Goal: Task Accomplishment & Management: Manage account settings

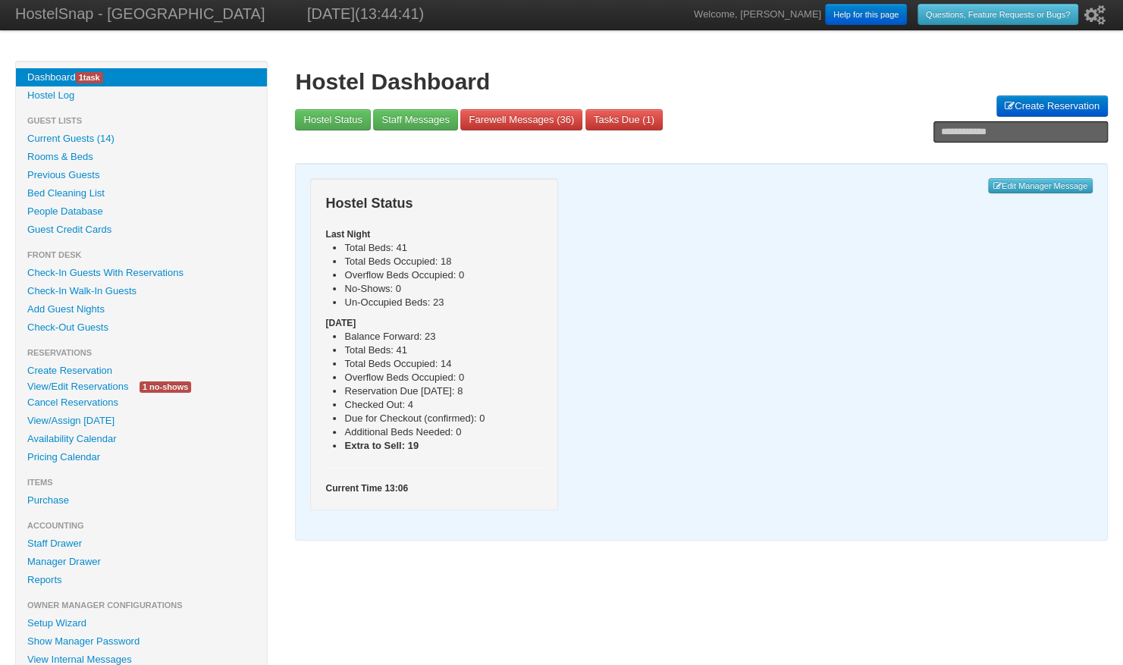
click at [89, 387] on link "View/Edit Reservations" at bounding box center [78, 386] width 124 height 16
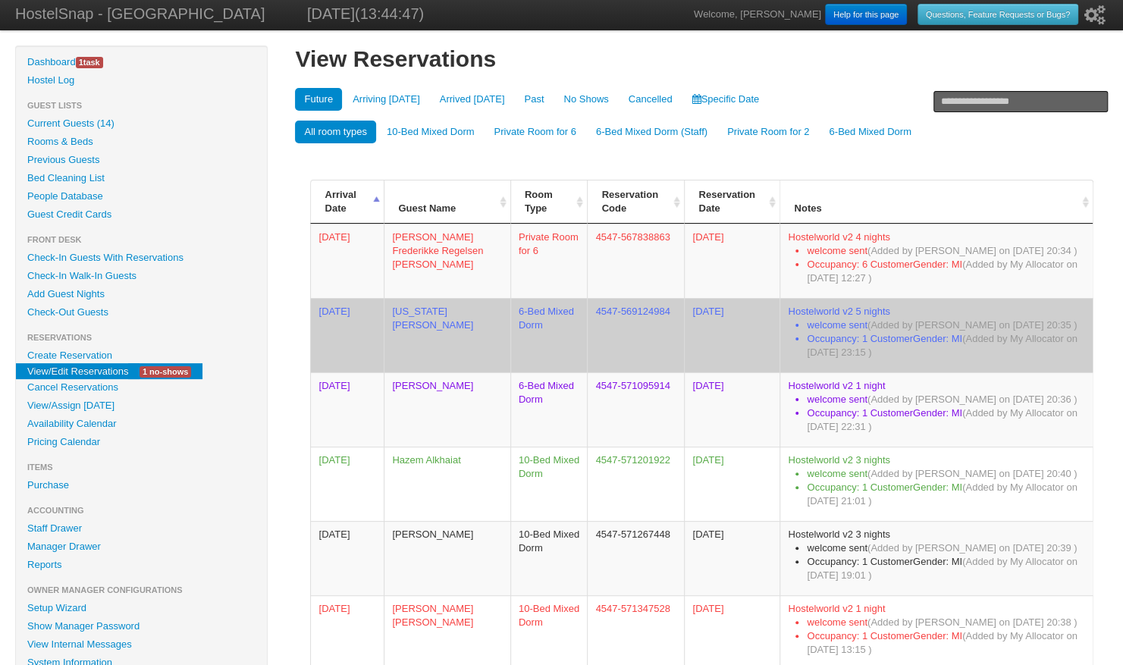
click at [835, 350] on span "(Added by My Allocator on 04/25/2025 23:15 )" at bounding box center [942, 345] width 270 height 25
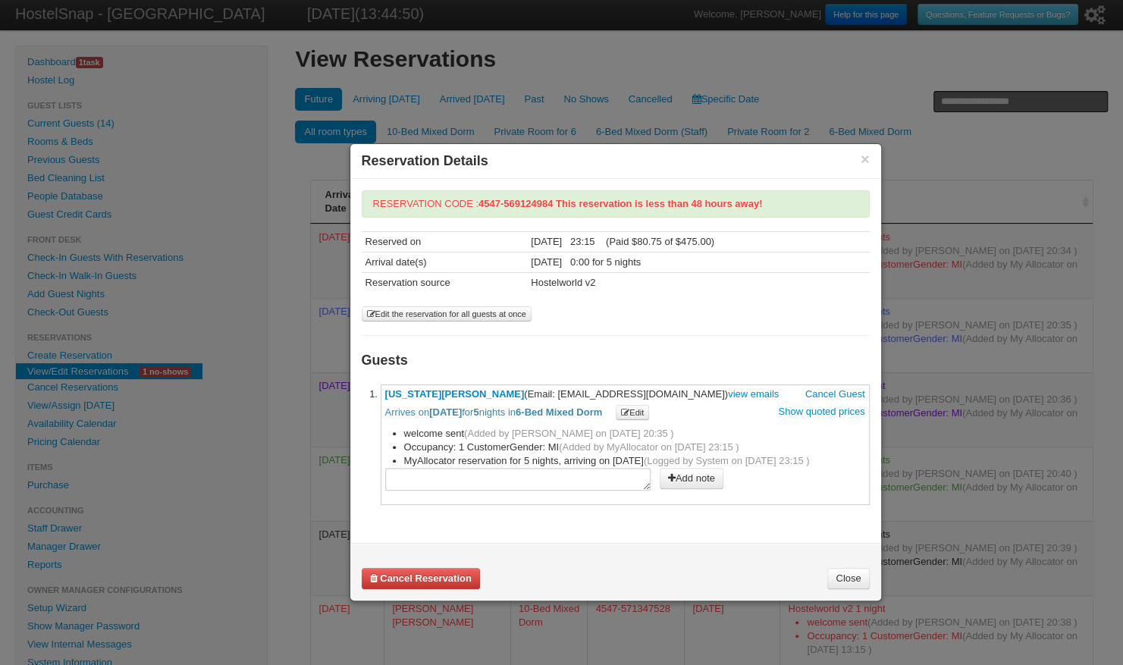
click at [867, 158] on button "×" at bounding box center [864, 159] width 9 height 14
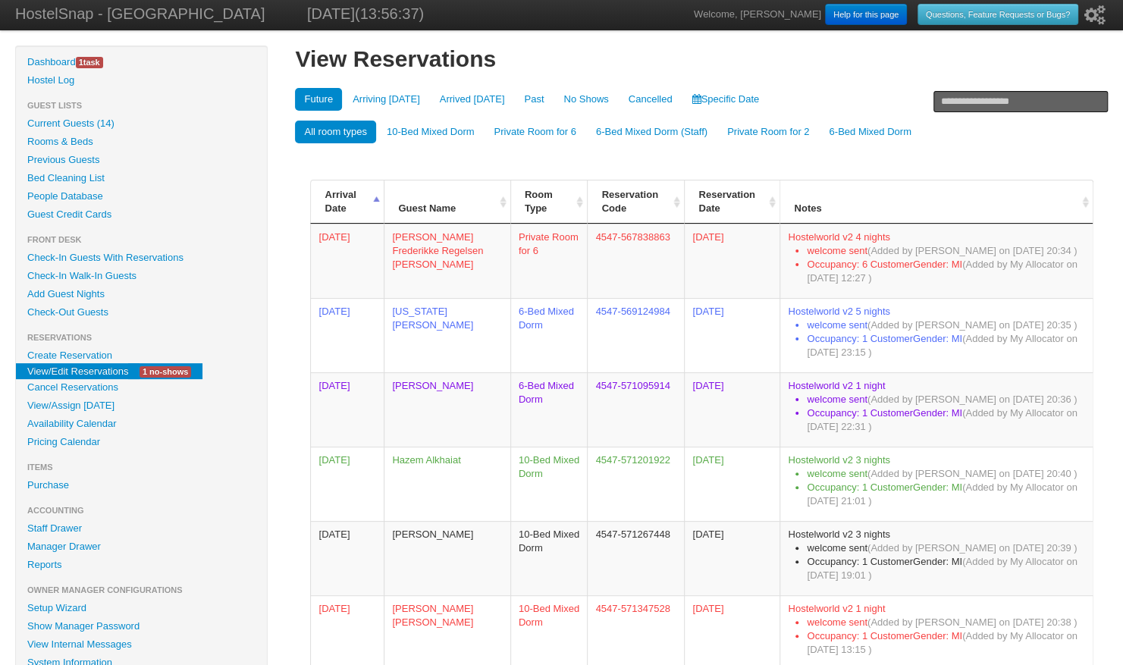
click at [80, 429] on link "Availability Calendar" at bounding box center [141, 424] width 251 height 18
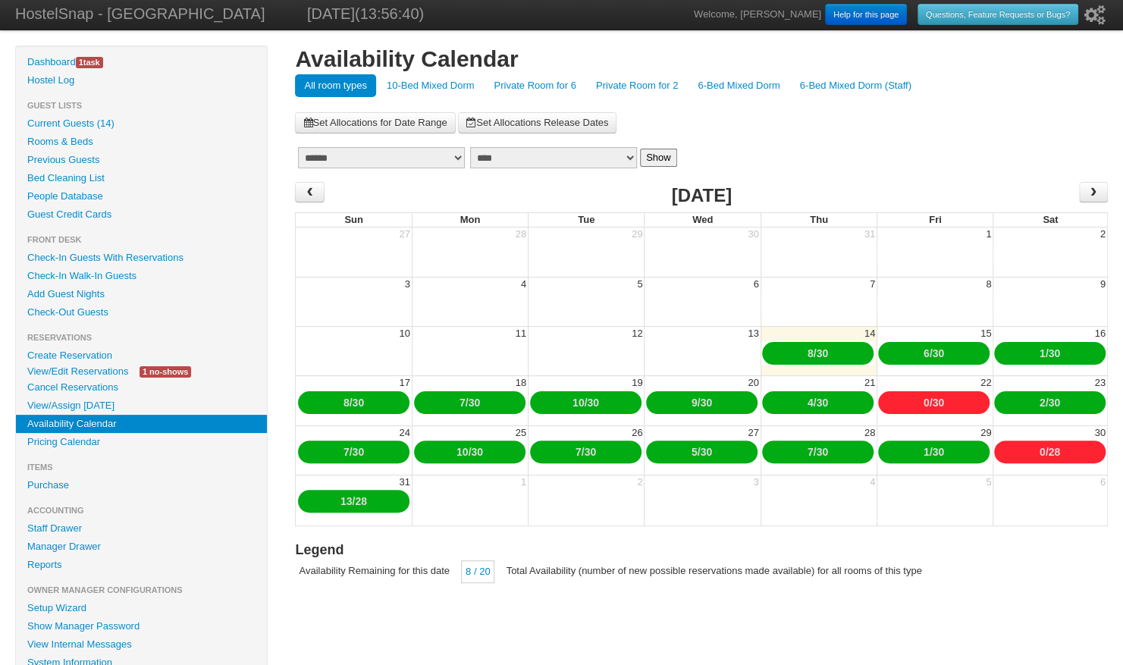
click at [407, 89] on link "10-Bed Mixed Dorm" at bounding box center [430, 85] width 106 height 23
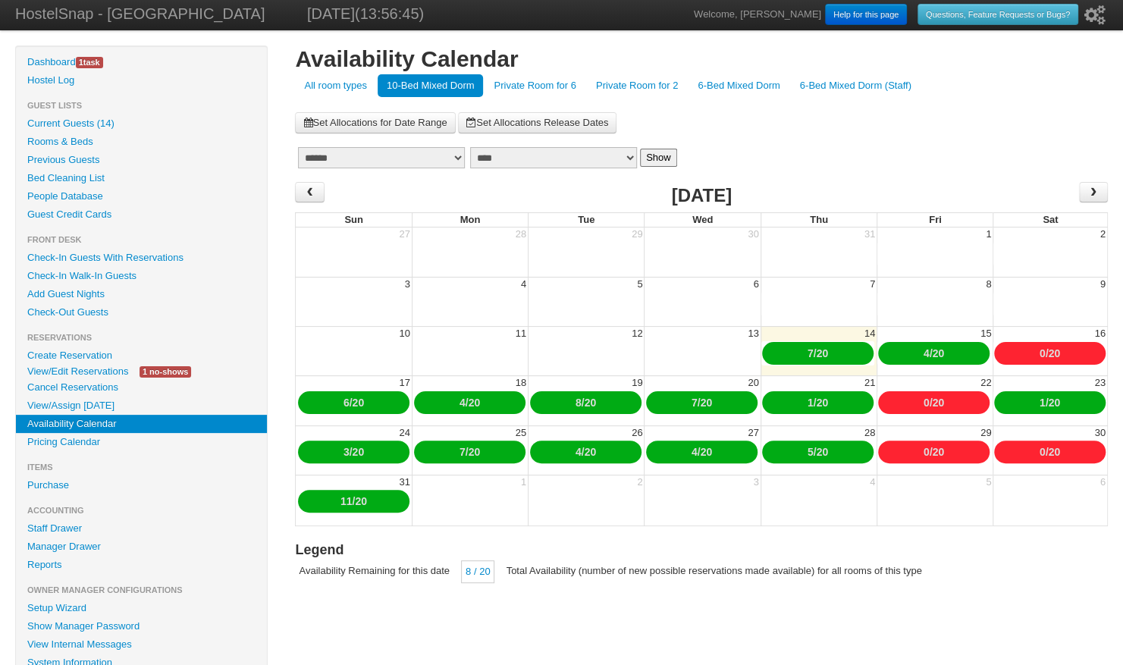
click at [923, 352] on link "4" at bounding box center [926, 353] width 6 height 12
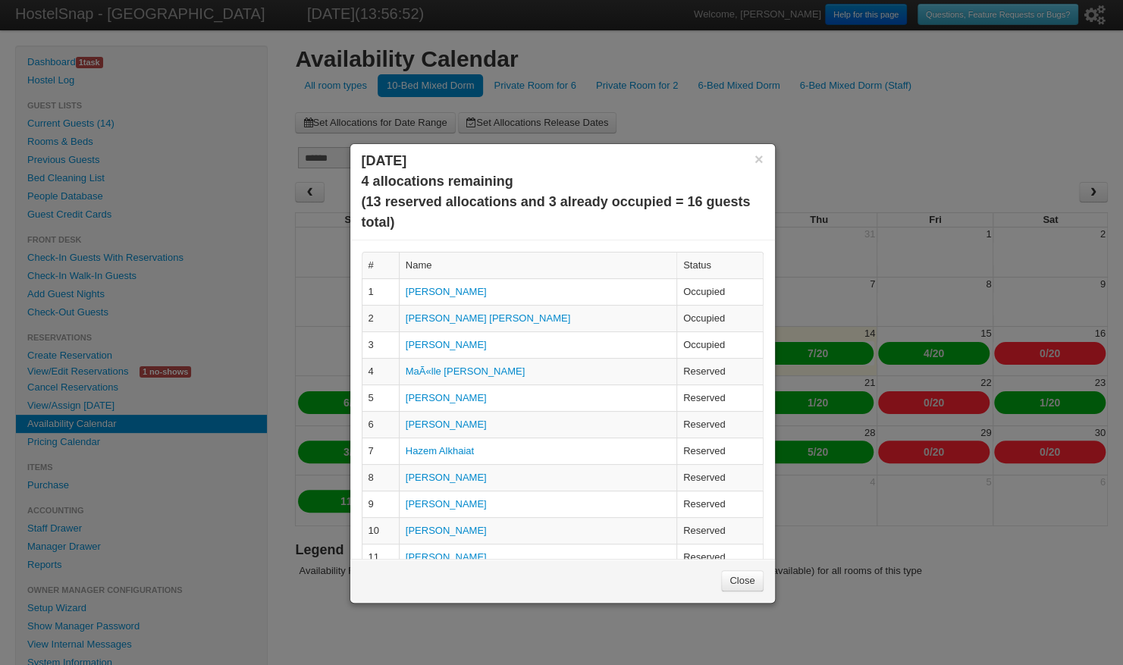
click at [739, 574] on link "Close" at bounding box center [742, 580] width 42 height 21
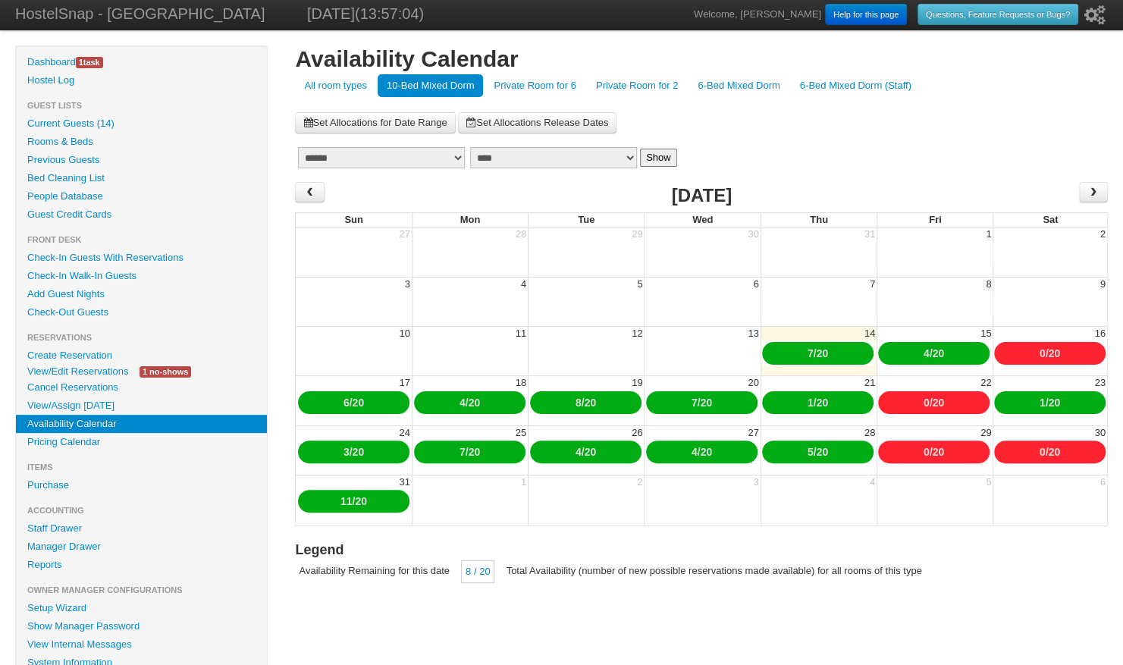
click at [546, 88] on link "Private Room for 6" at bounding box center [534, 85] width 100 height 23
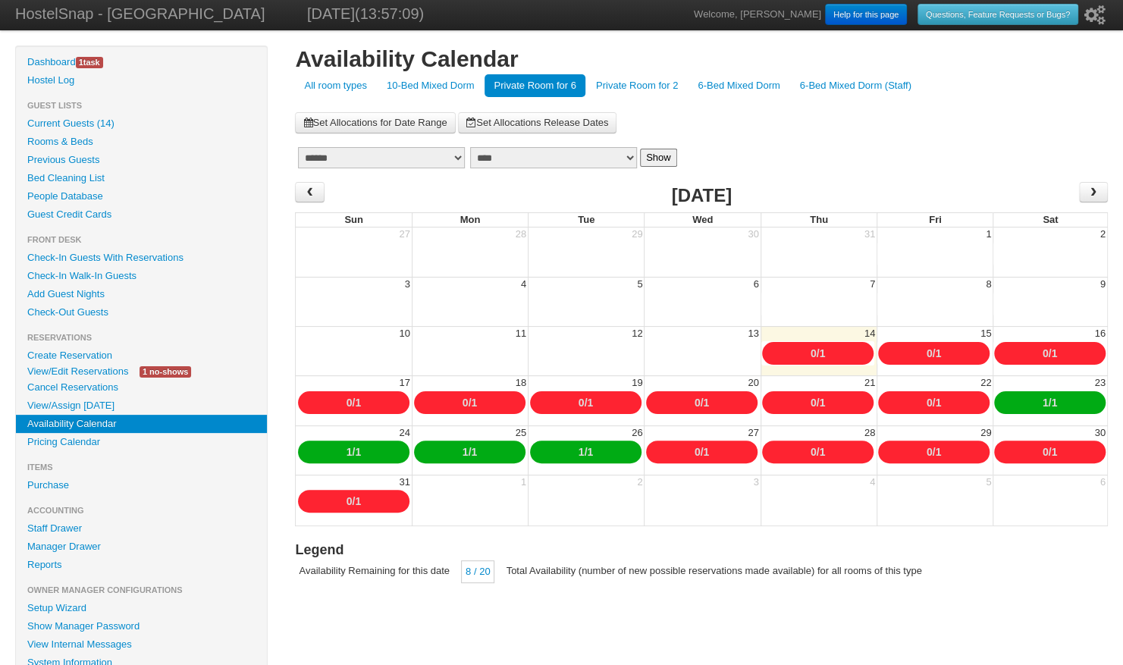
click at [629, 89] on link "Private Room for 2" at bounding box center [637, 85] width 100 height 23
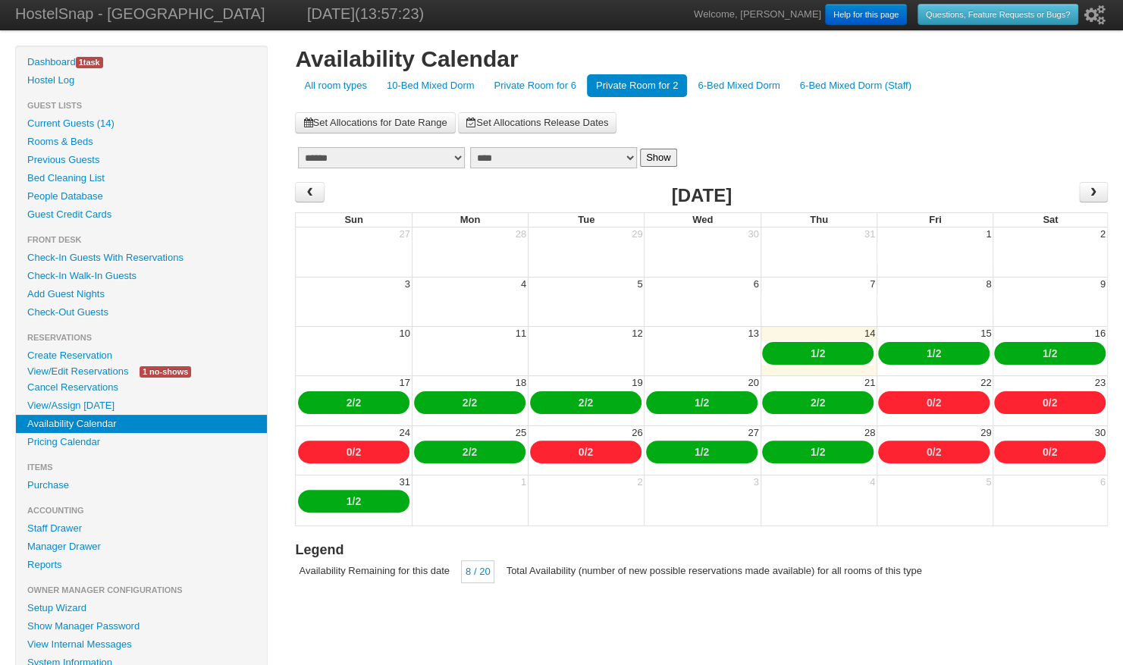
click at [531, 83] on link "Private Room for 6" at bounding box center [534, 85] width 100 height 23
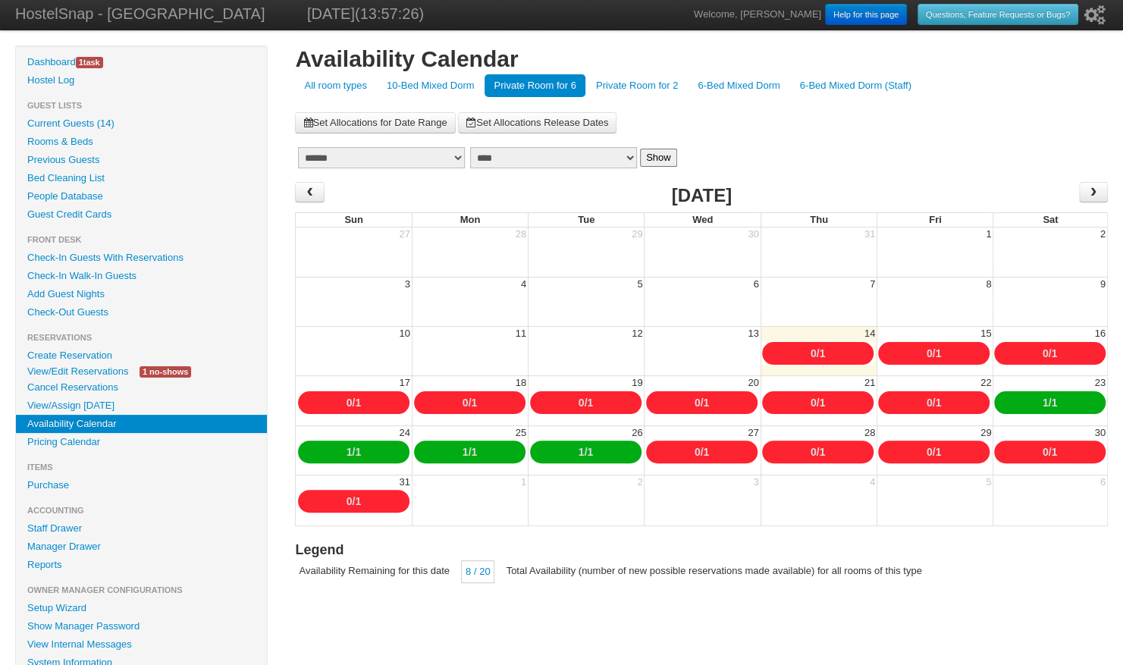
click at [646, 83] on link "Private Room for 2" at bounding box center [637, 85] width 100 height 23
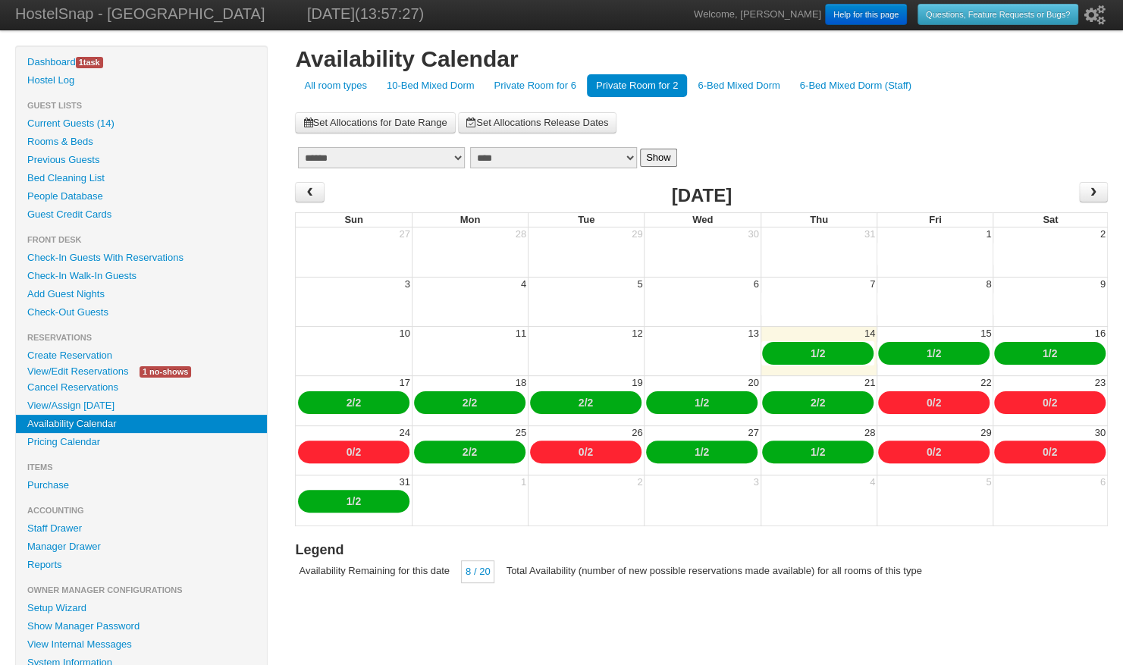
click at [747, 83] on link "6-Bed Mixed Dorm" at bounding box center [738, 85] width 100 height 23
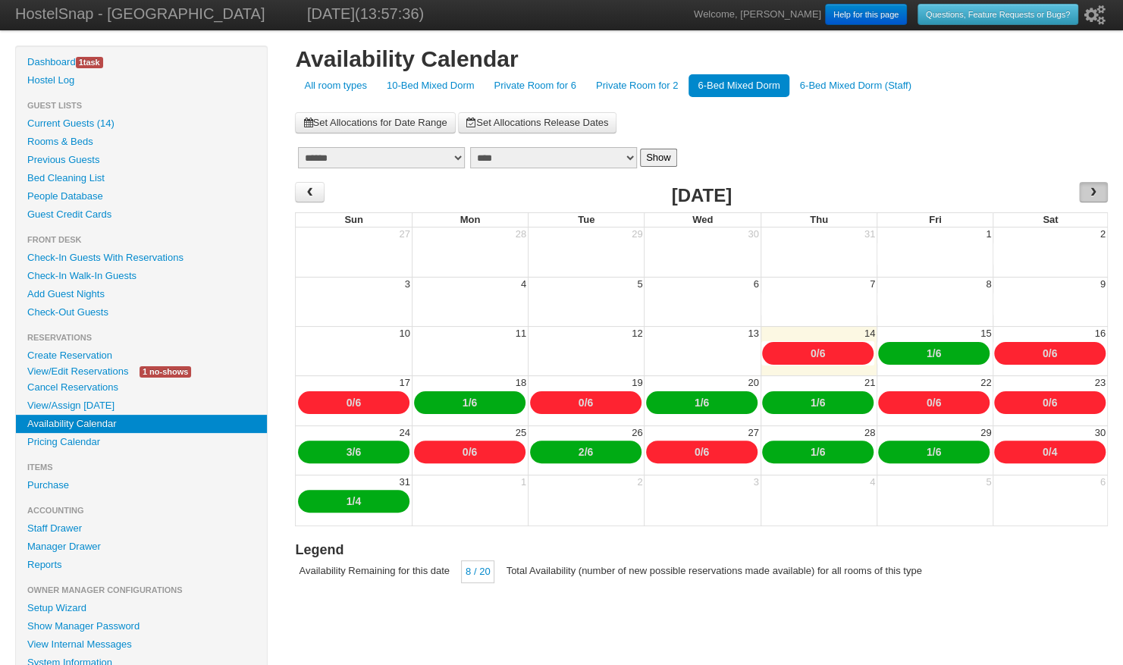
click at [1093, 190] on span "›" at bounding box center [1093, 191] width 12 height 23
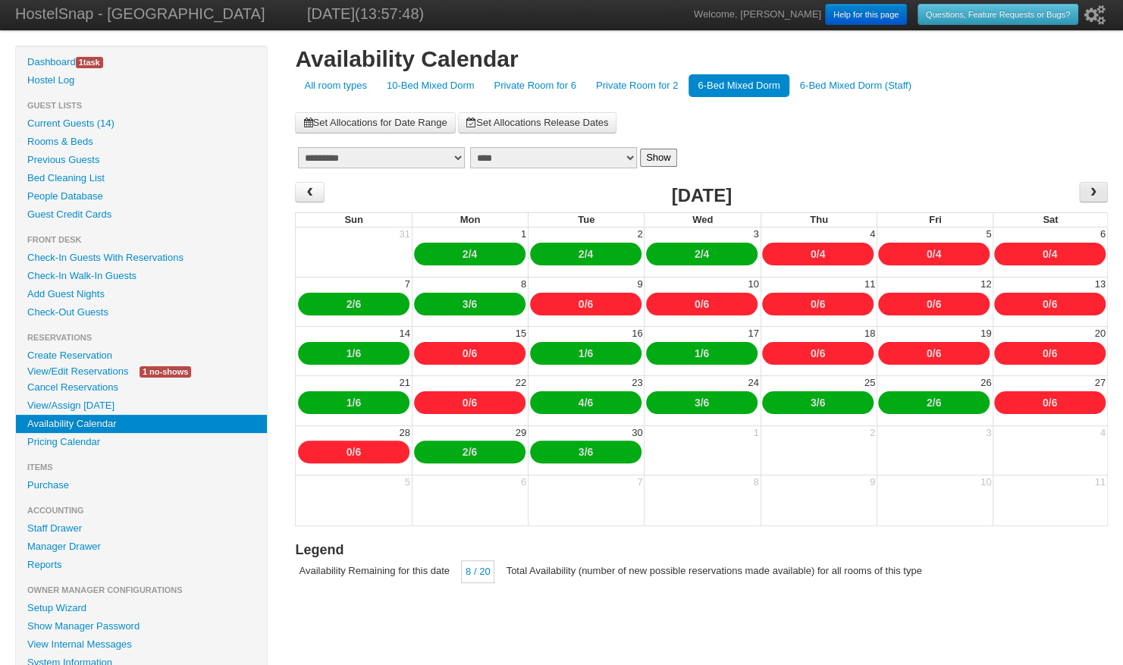
click at [1098, 196] on span "›" at bounding box center [1093, 192] width 29 height 20
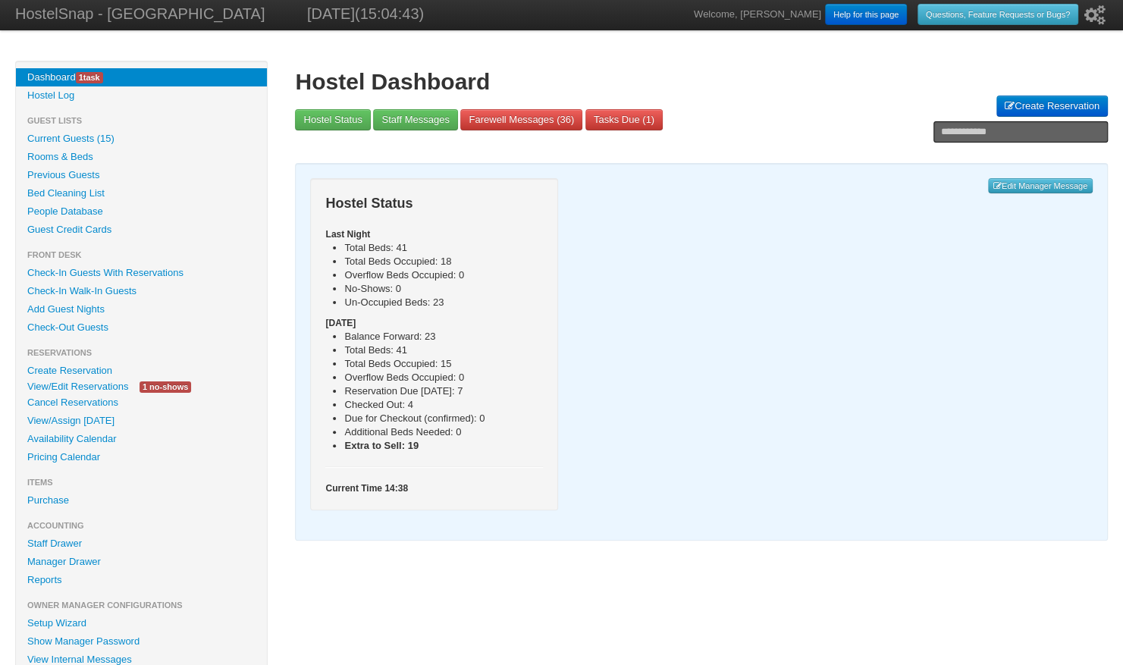
click at [61, 434] on link "Availability Calendar" at bounding box center [141, 439] width 251 height 18
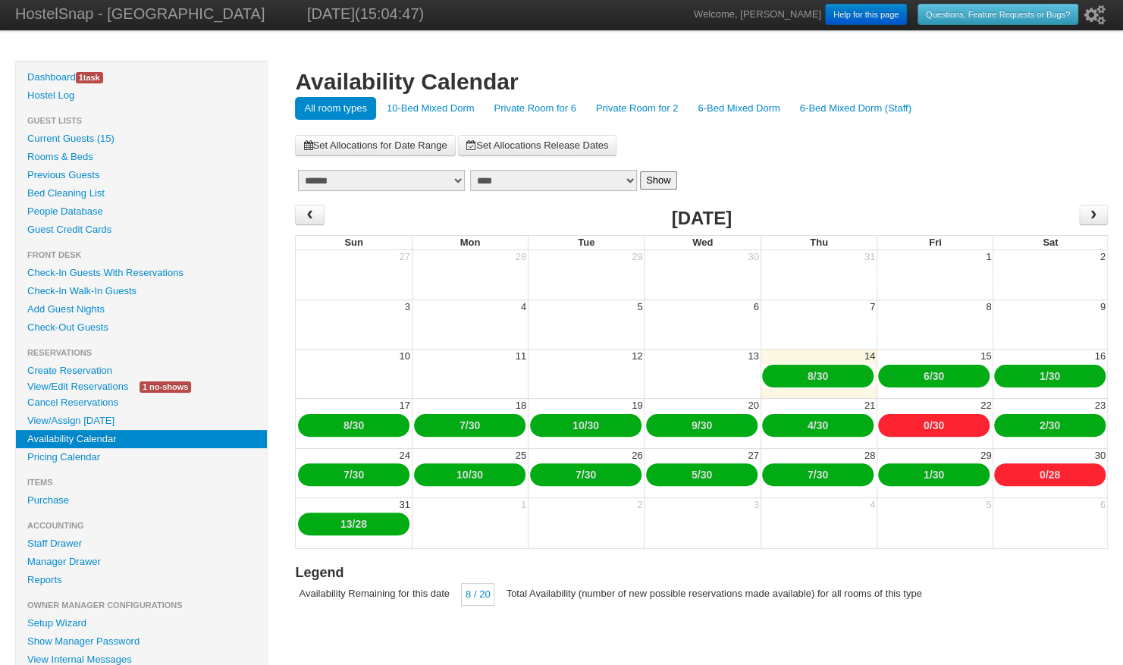
click at [400, 111] on link "10-Bed Mixed Dorm" at bounding box center [430, 108] width 106 height 23
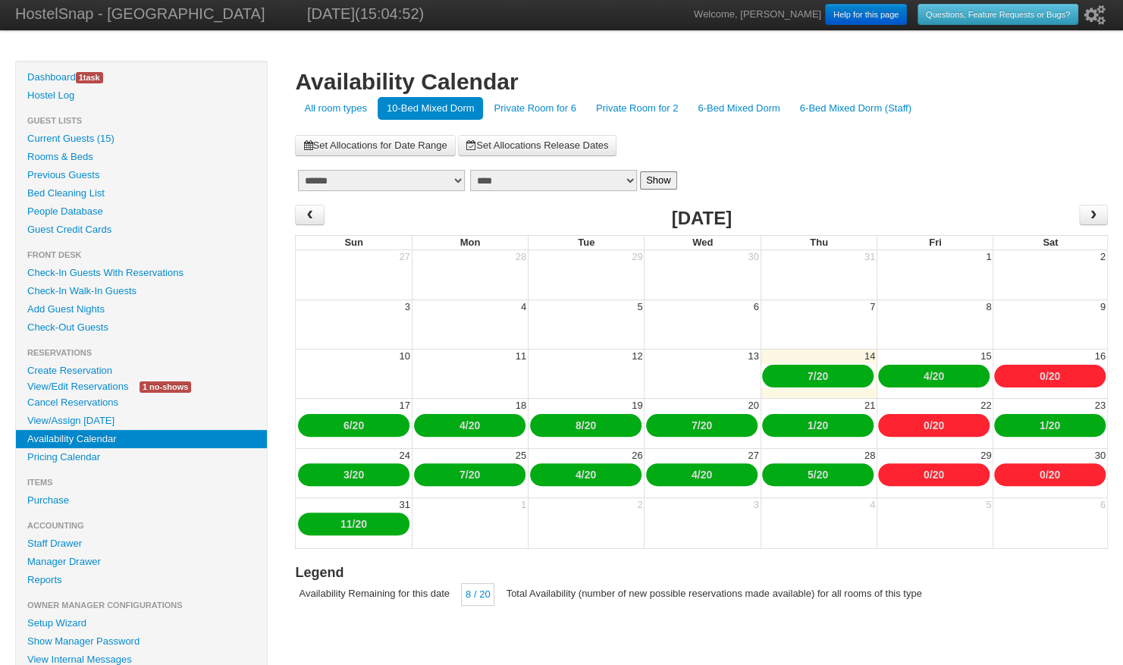
click at [754, 398] on td "20" at bounding box center [702, 422] width 116 height 49
click at [71, 459] on link "Pricing Calendar" at bounding box center [141, 457] width 251 height 18
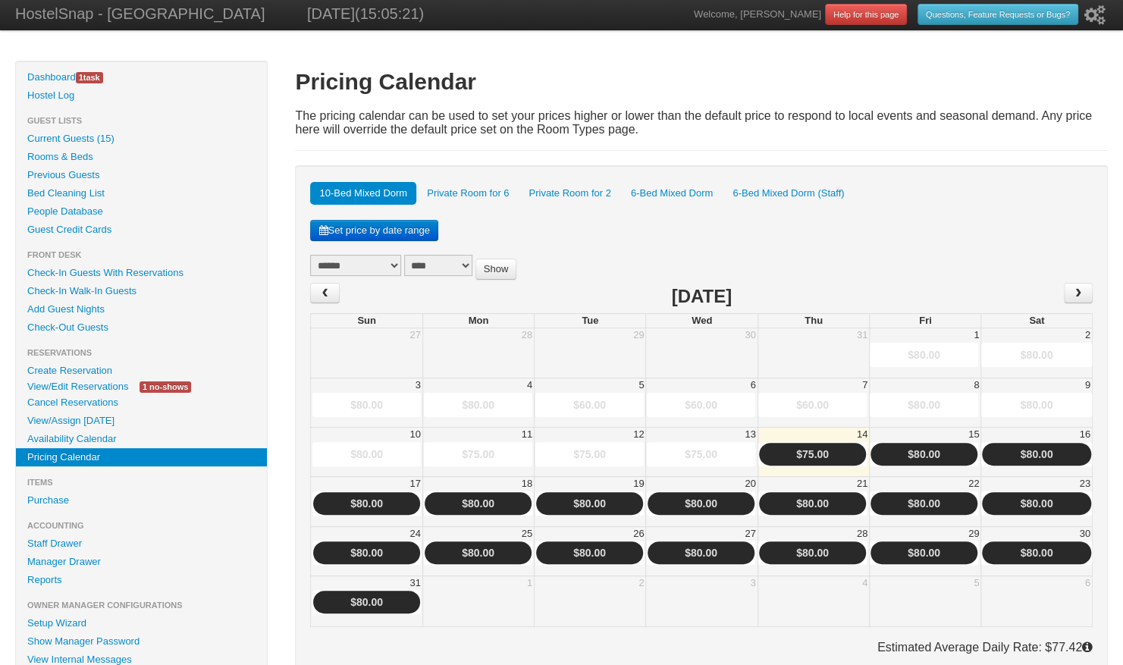
click at [814, 449] on link "$75.00" at bounding box center [812, 454] width 33 height 12
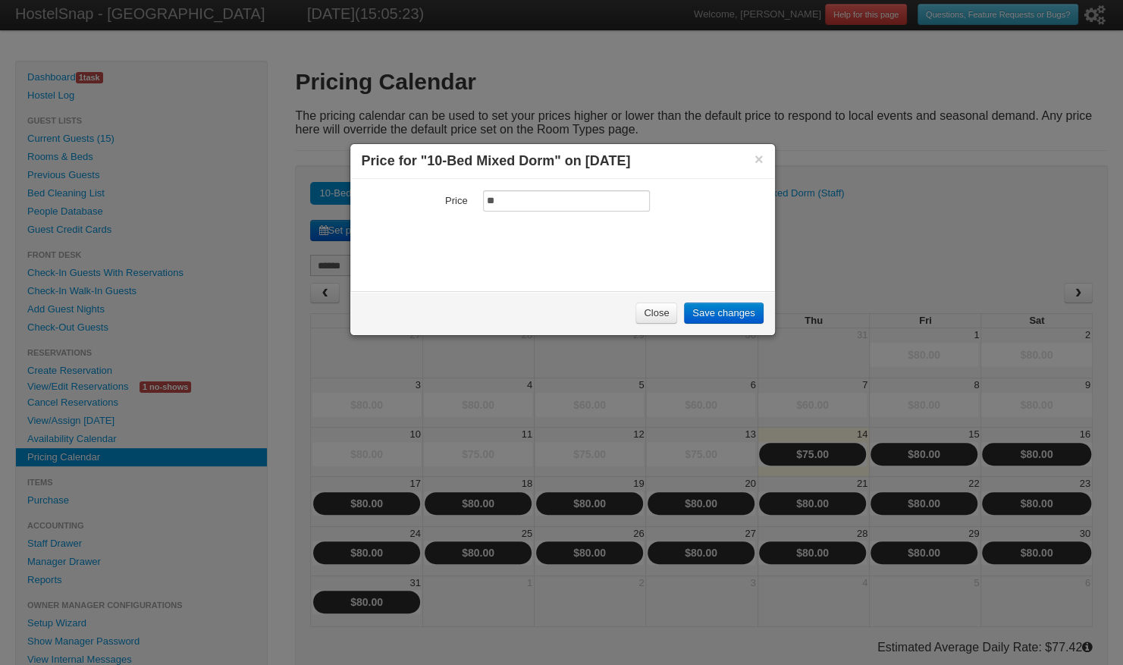
click at [504, 202] on input "**" at bounding box center [566, 200] width 167 height 21
type input "*"
type input "**"
click at [698, 304] on link "Save changes" at bounding box center [723, 312] width 79 height 21
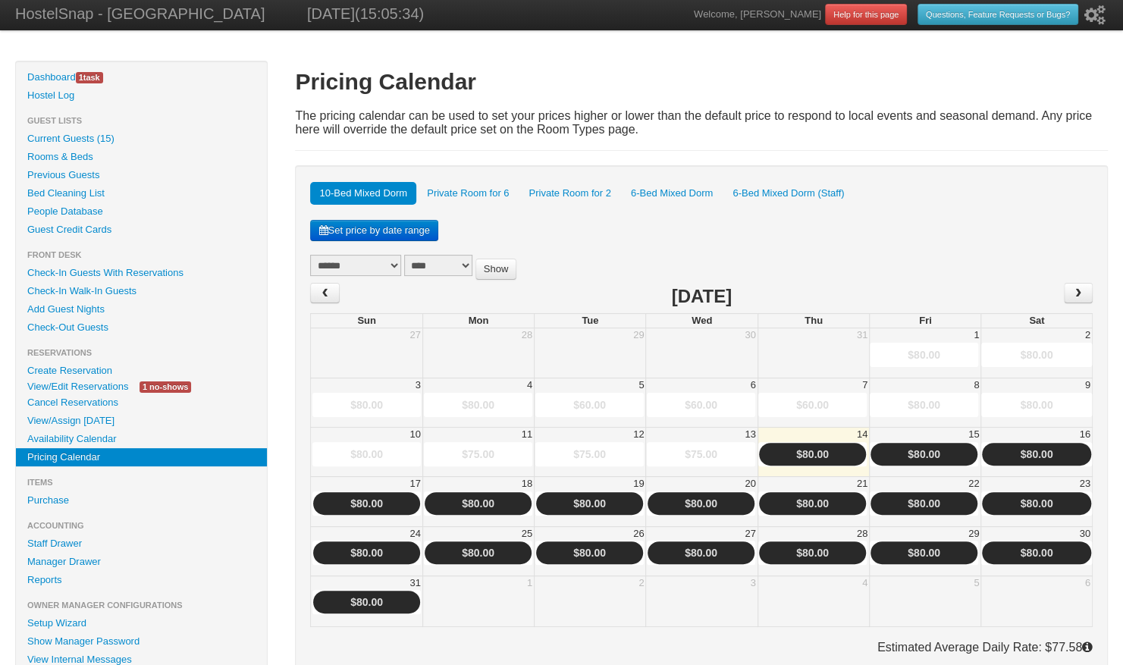
click at [93, 437] on link "Availability Calendar" at bounding box center [141, 439] width 251 height 18
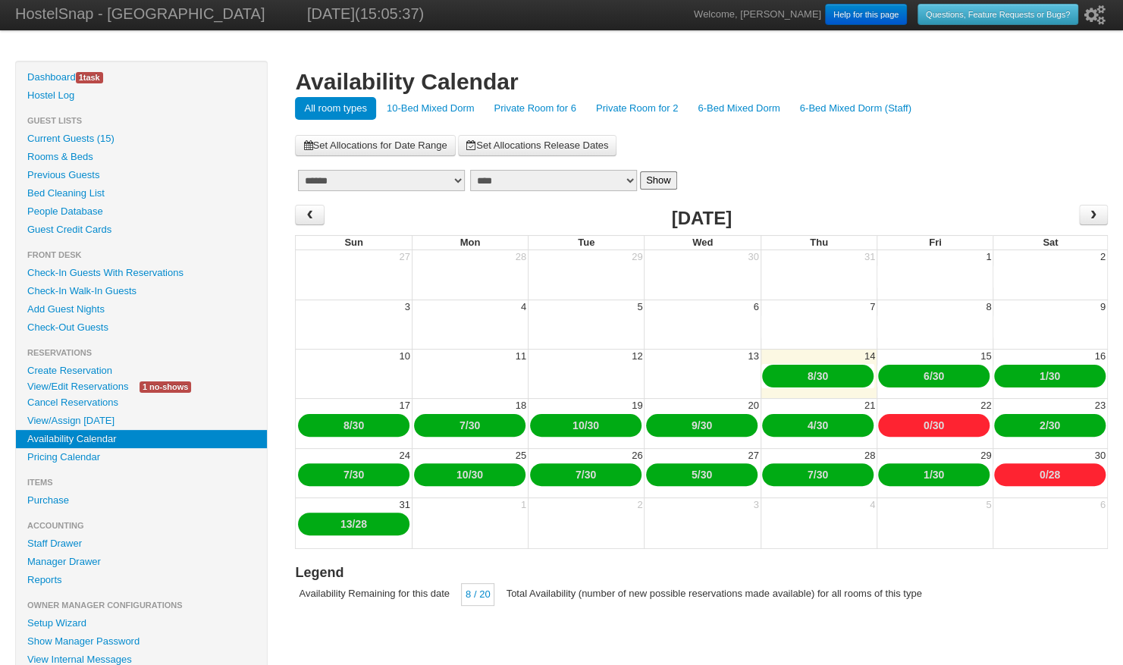
click at [417, 108] on link "10-Bed Mixed Dorm" at bounding box center [430, 108] width 106 height 23
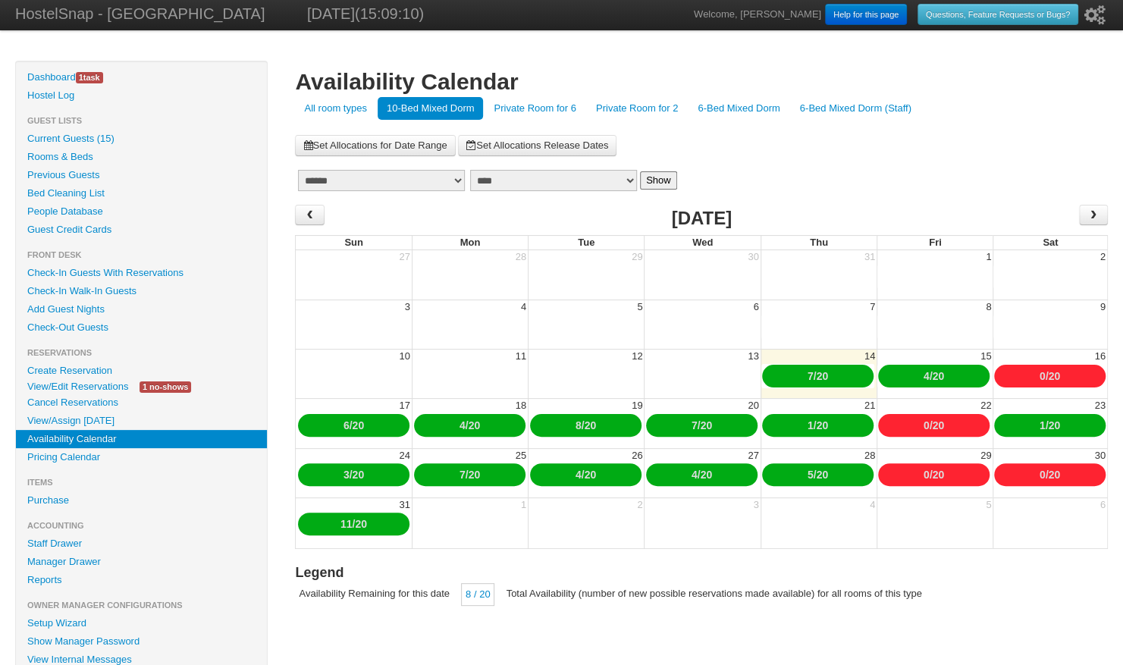
click at [722, 101] on link "6-Bed Mixed Dorm" at bounding box center [738, 108] width 100 height 23
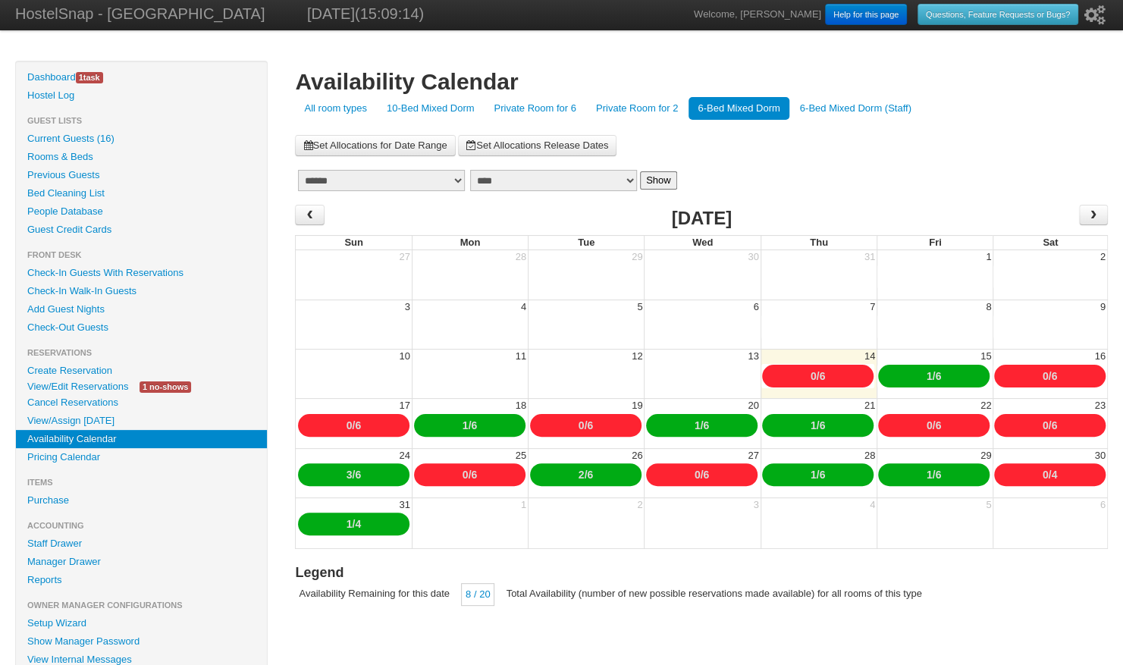
click at [634, 105] on link "Private Room for 2" at bounding box center [637, 108] width 100 height 23
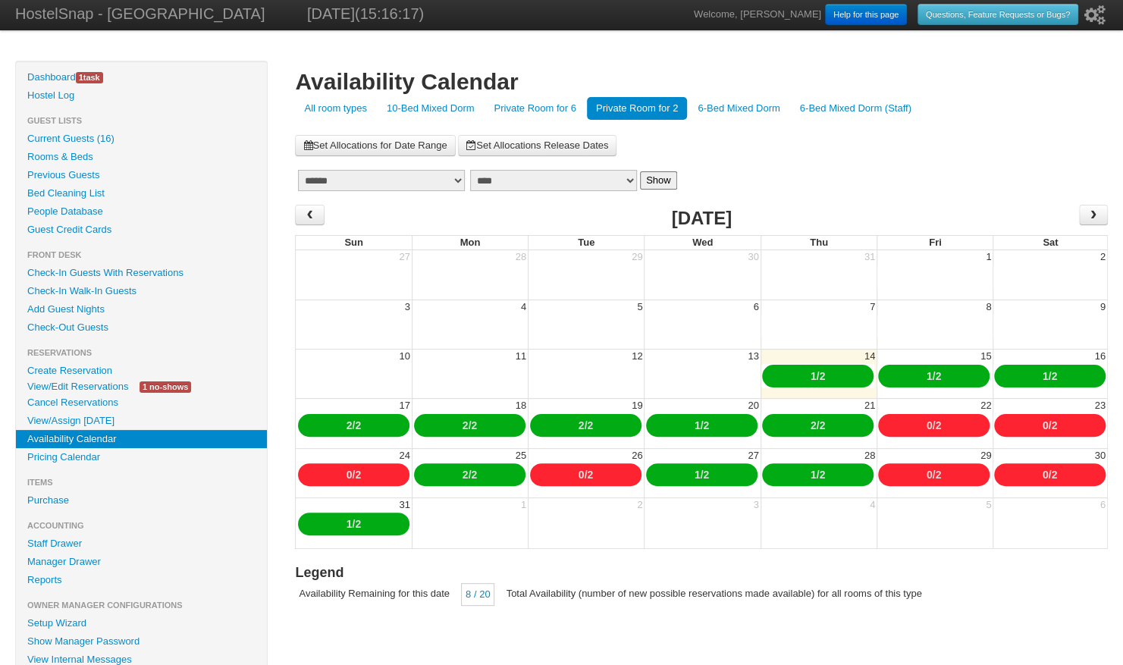
click at [92, 458] on link "Pricing Calendar" at bounding box center [141, 457] width 251 height 18
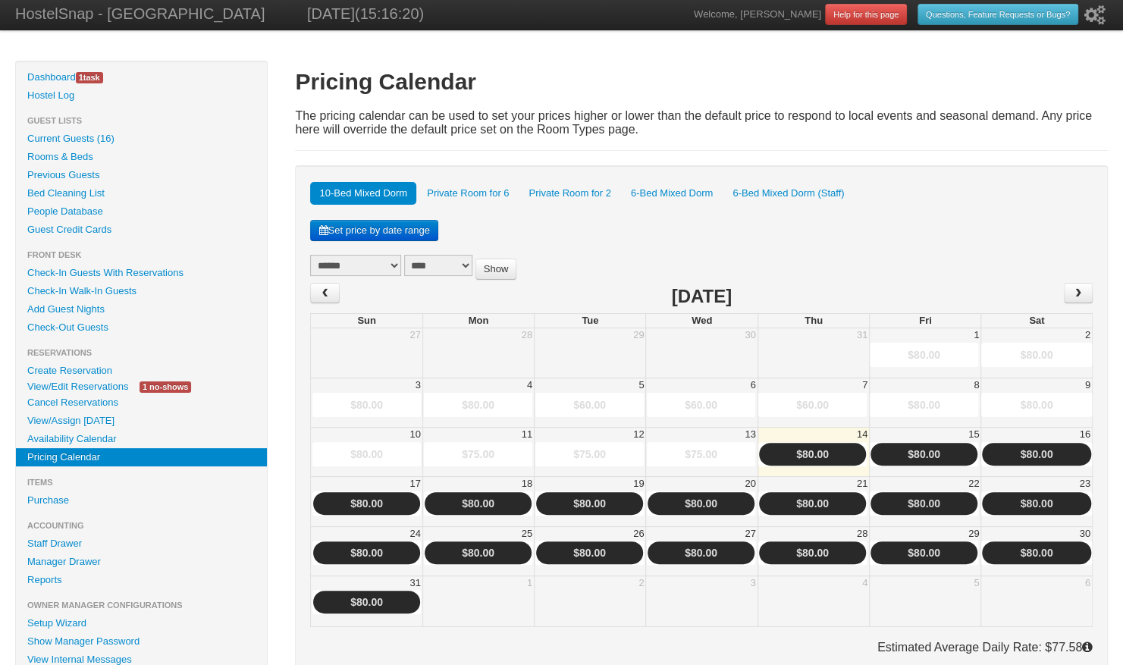
click at [559, 184] on link "Private Room for 2" at bounding box center [569, 193] width 100 height 23
